Goal: Check status: Check status

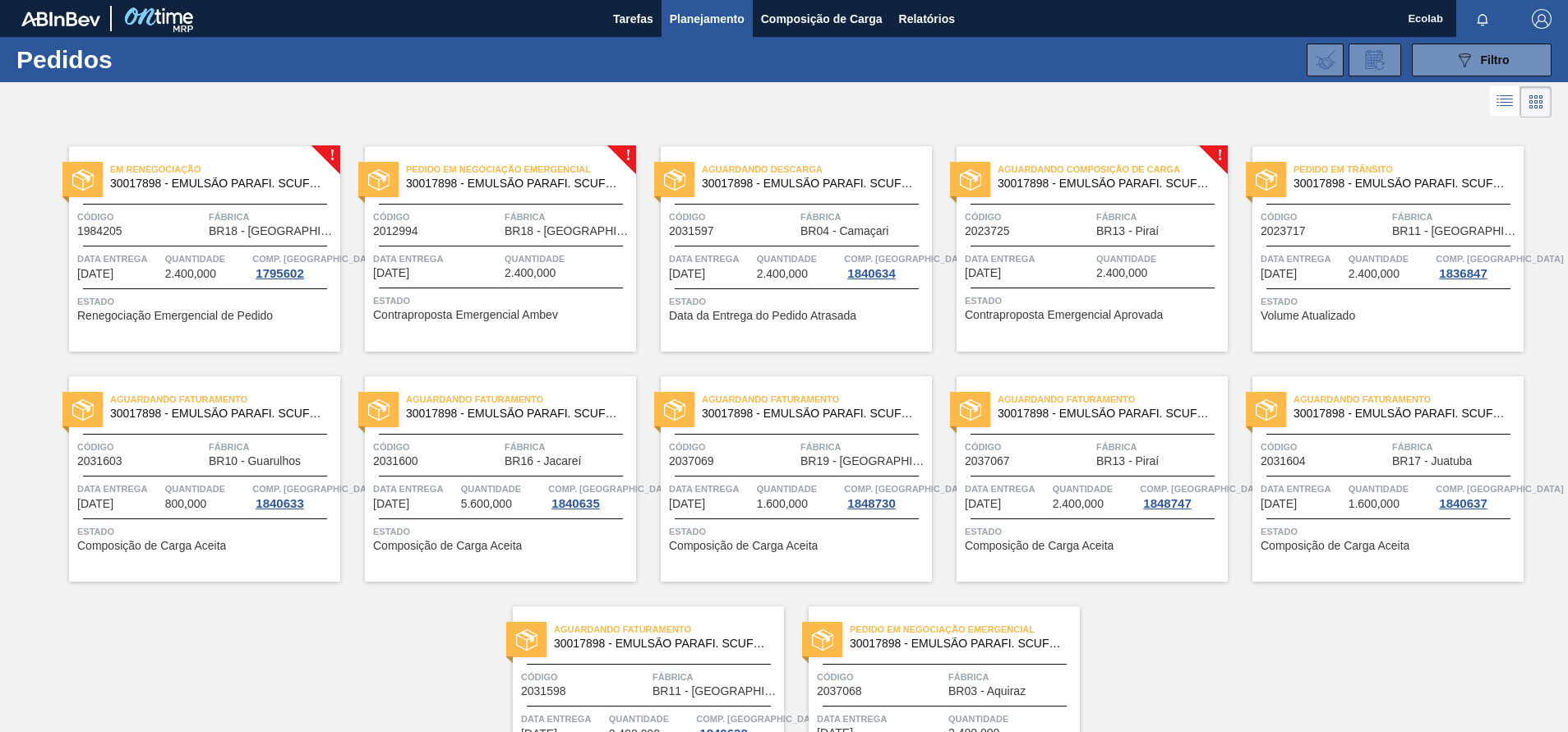
click at [1067, 503] on span "2.400,000" at bounding box center [1078, 503] width 51 height 12
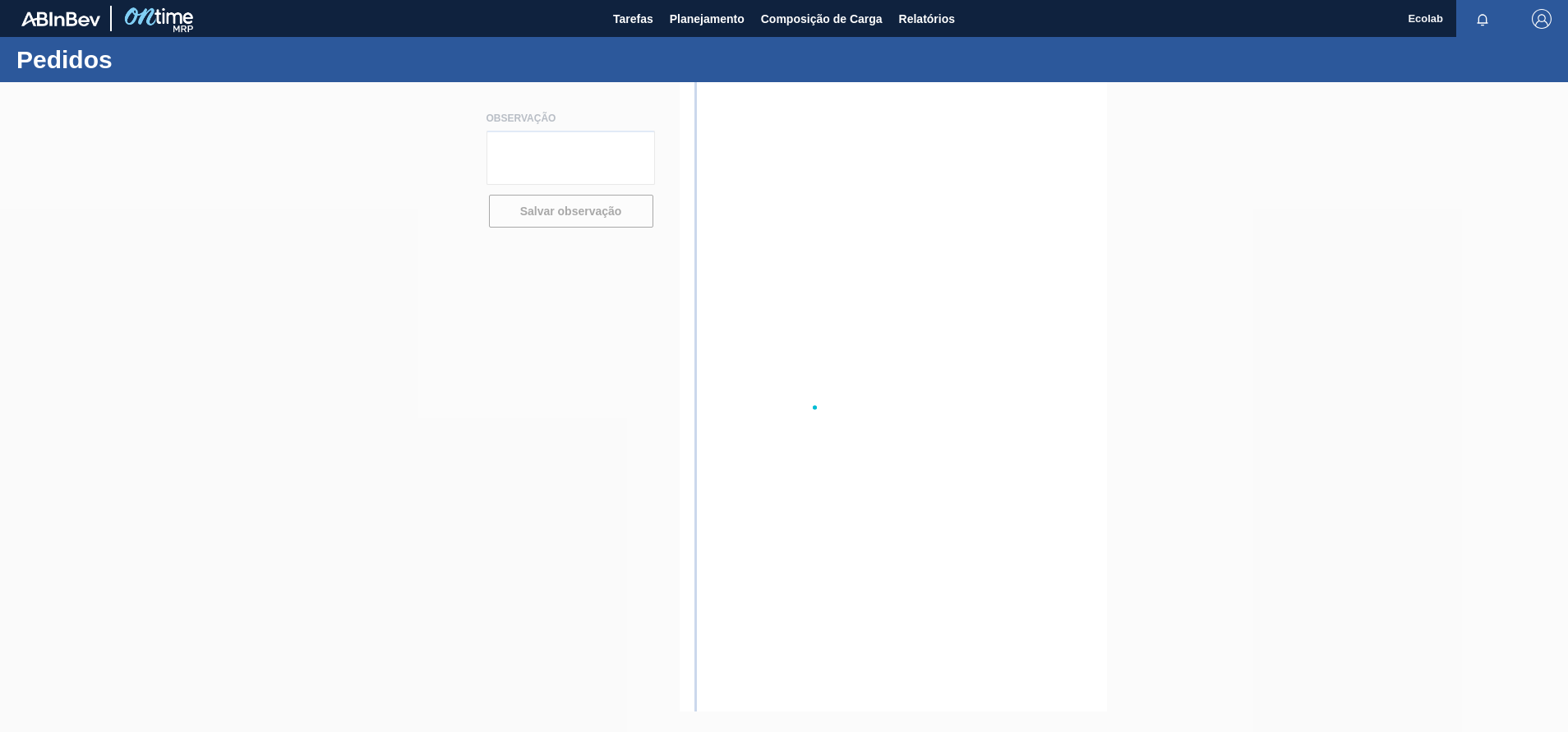
click at [1067, 503] on div at bounding box center [784, 407] width 1568 height 650
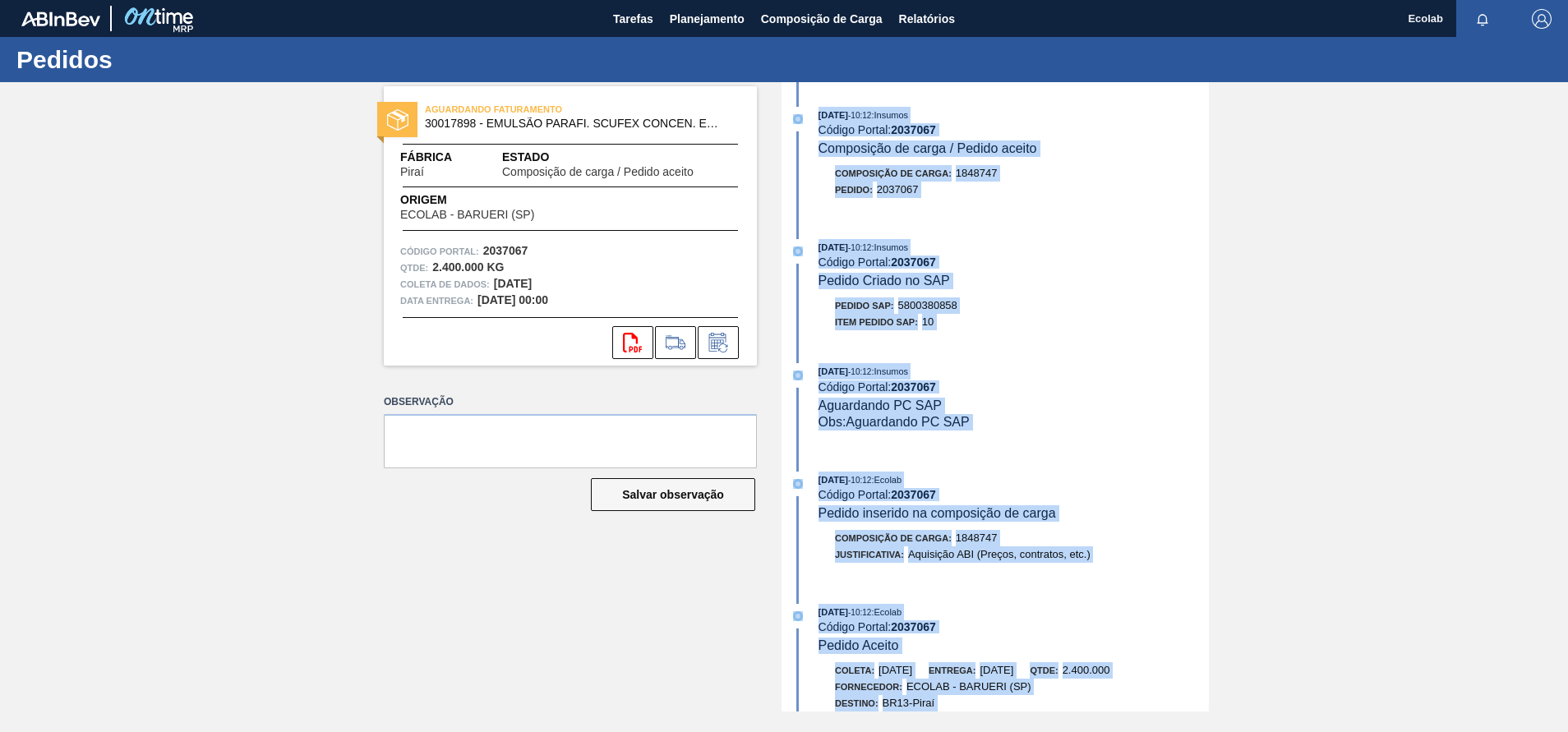
click at [1093, 279] on div "[DATE] 10:12 : Insumos Código Portal: 2037067 Pedido Criado no SAP" at bounding box center [1014, 264] width 391 height 50
click at [1048, 241] on div "[DATE] 10:12 : Insumos" at bounding box center [1014, 247] width 391 height 17
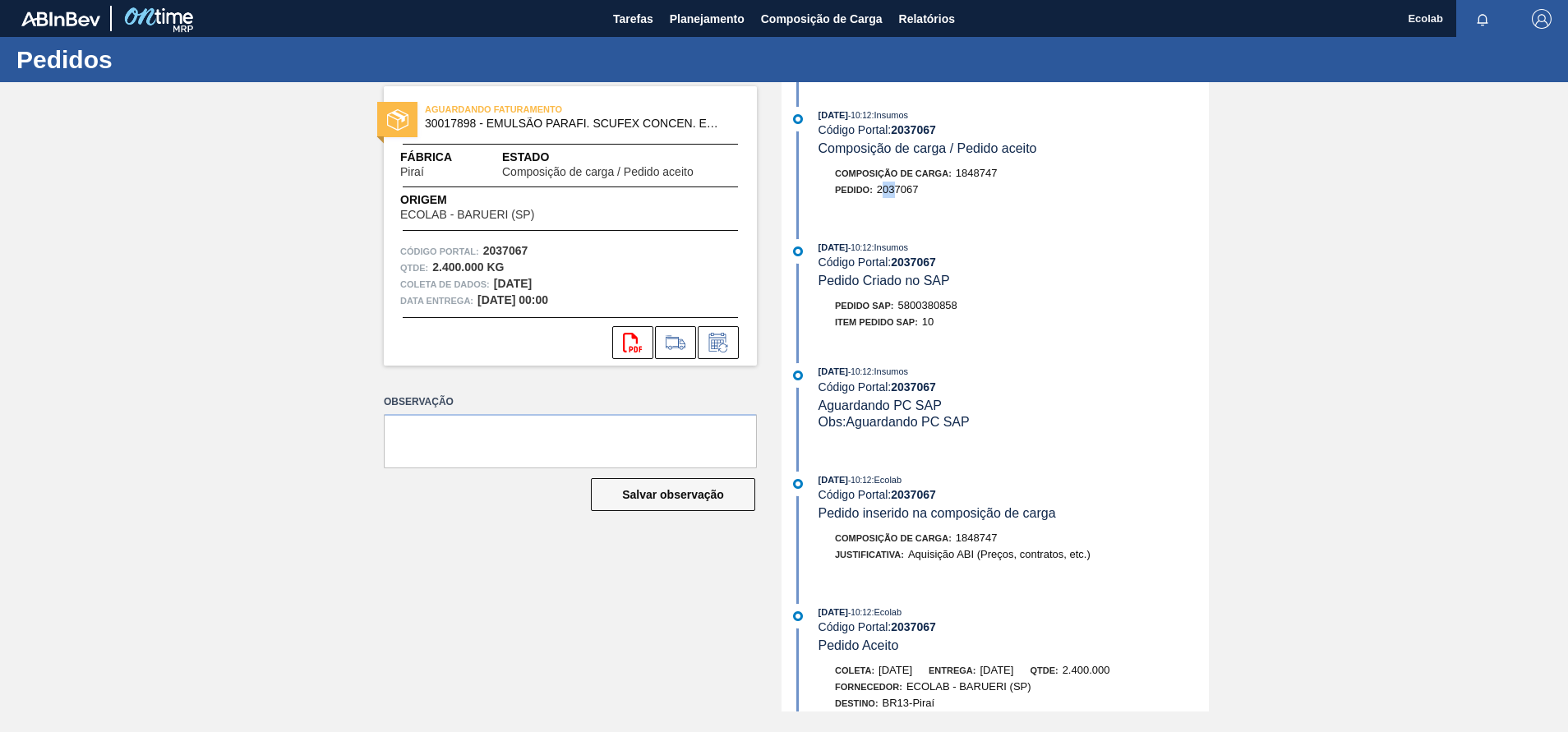
drag, startPoint x: 880, startPoint y: 194, endPoint x: 894, endPoint y: 194, distance: 14.0
click at [894, 194] on span "2037067" at bounding box center [898, 189] width 42 height 12
click at [943, 210] on div "[DATE] 10:12 : Insumos Código Portal: 2037067 Composição de carga / Pedido acei…" at bounding box center [997, 160] width 423 height 108
drag, startPoint x: 876, startPoint y: 193, endPoint x: 941, endPoint y: 190, distance: 65.1
click at [941, 190] on div "Pedido : 2037067" at bounding box center [1014, 189] width 391 height 17
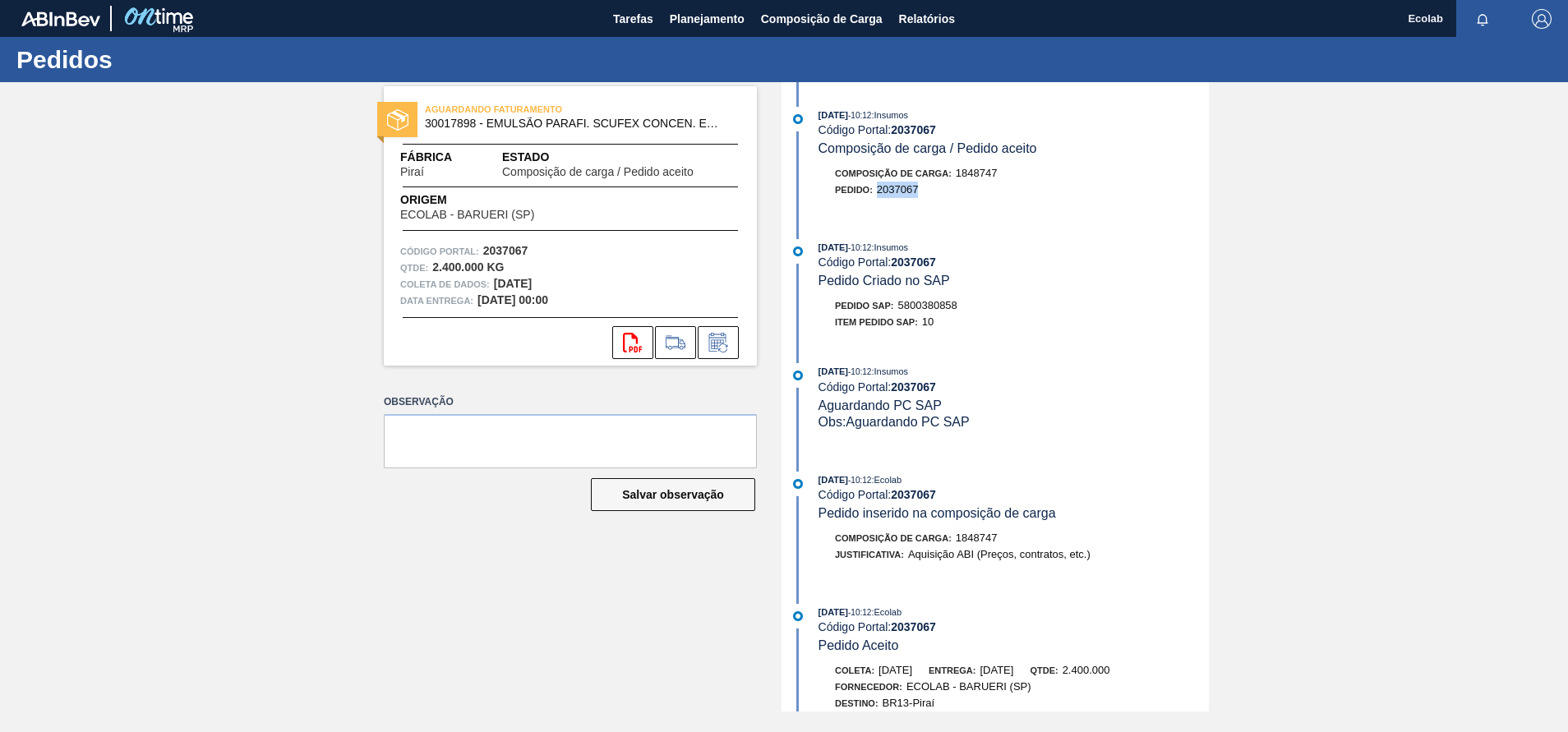
copy span "2037067"
click at [1111, 306] on div "Pedido SAP: 5800380858" at bounding box center [1014, 306] width 391 height 17
drag, startPoint x: 901, startPoint y: 311, endPoint x: 964, endPoint y: 305, distance: 63.3
click at [964, 305] on div "Pedido SAP: 5800380858" at bounding box center [1014, 306] width 391 height 17
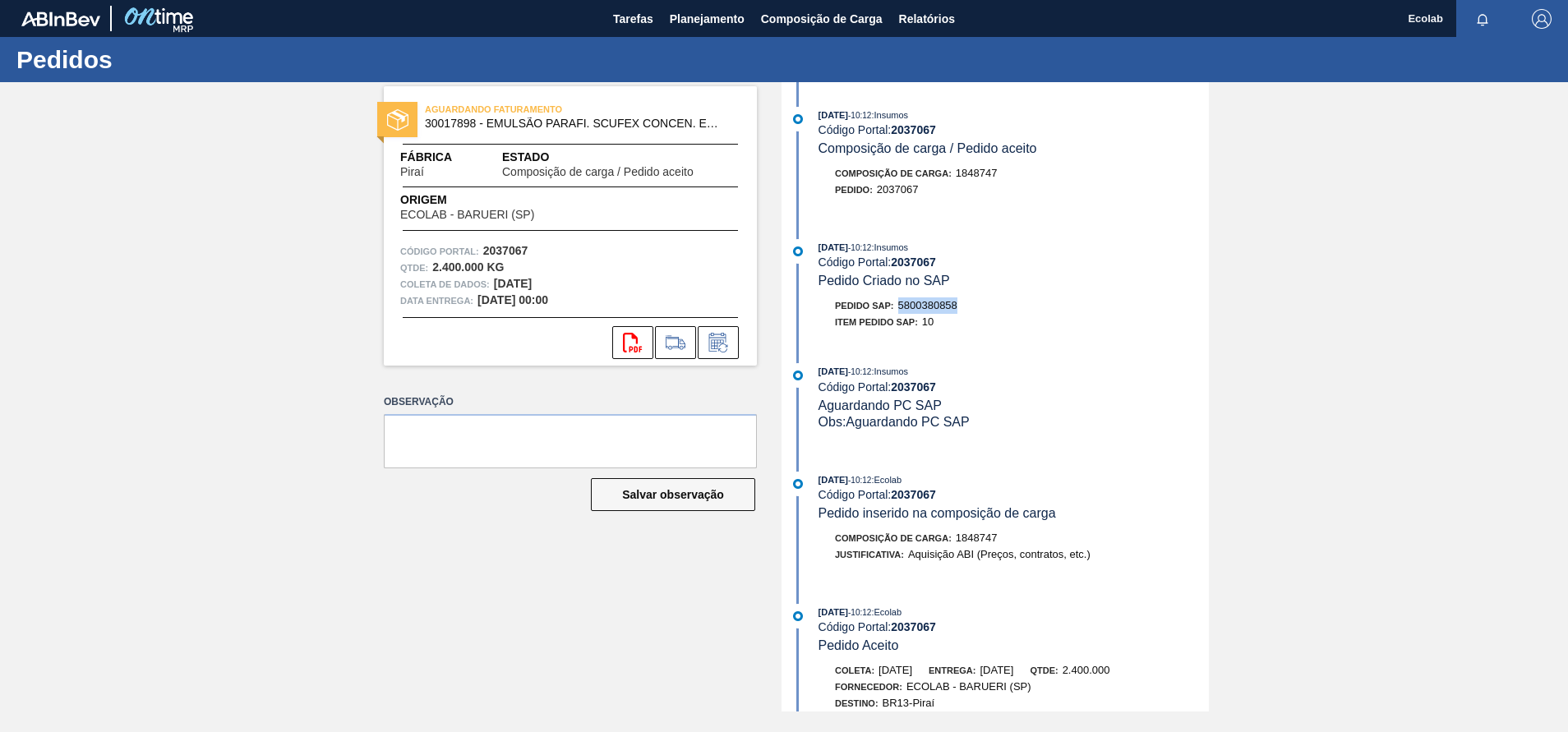
copy span "5800380858"
